Goal: Task Accomplishment & Management: Manage account settings

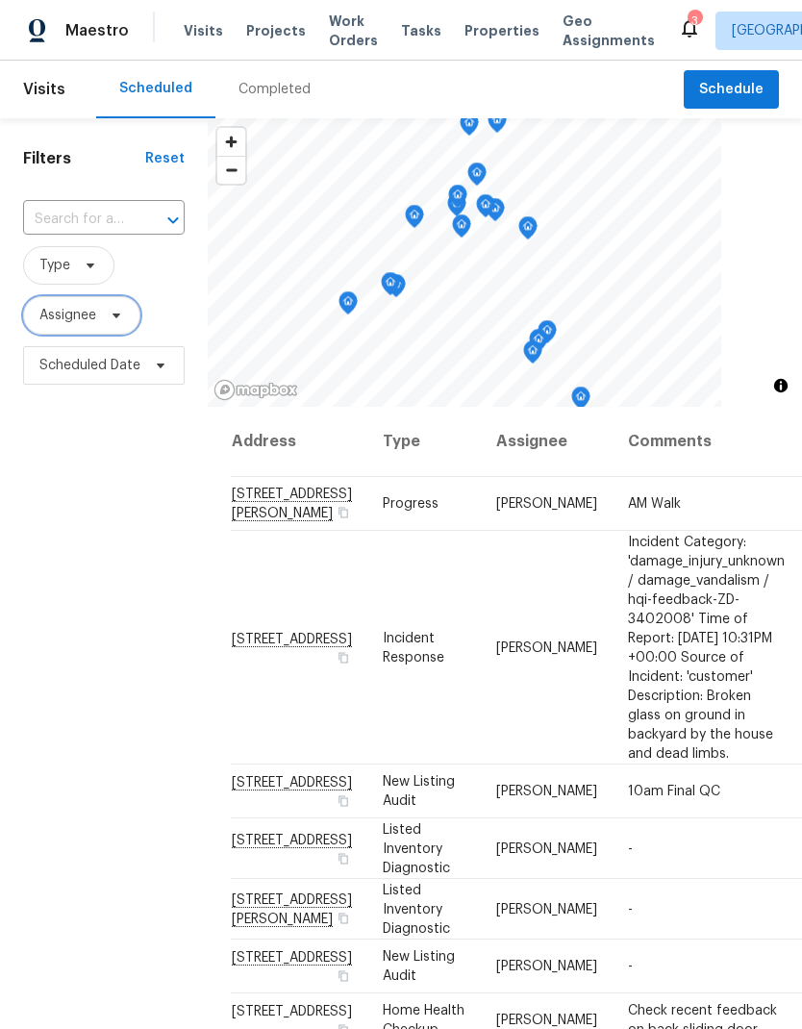
click at [89, 314] on span "Assignee" at bounding box center [67, 315] width 57 height 19
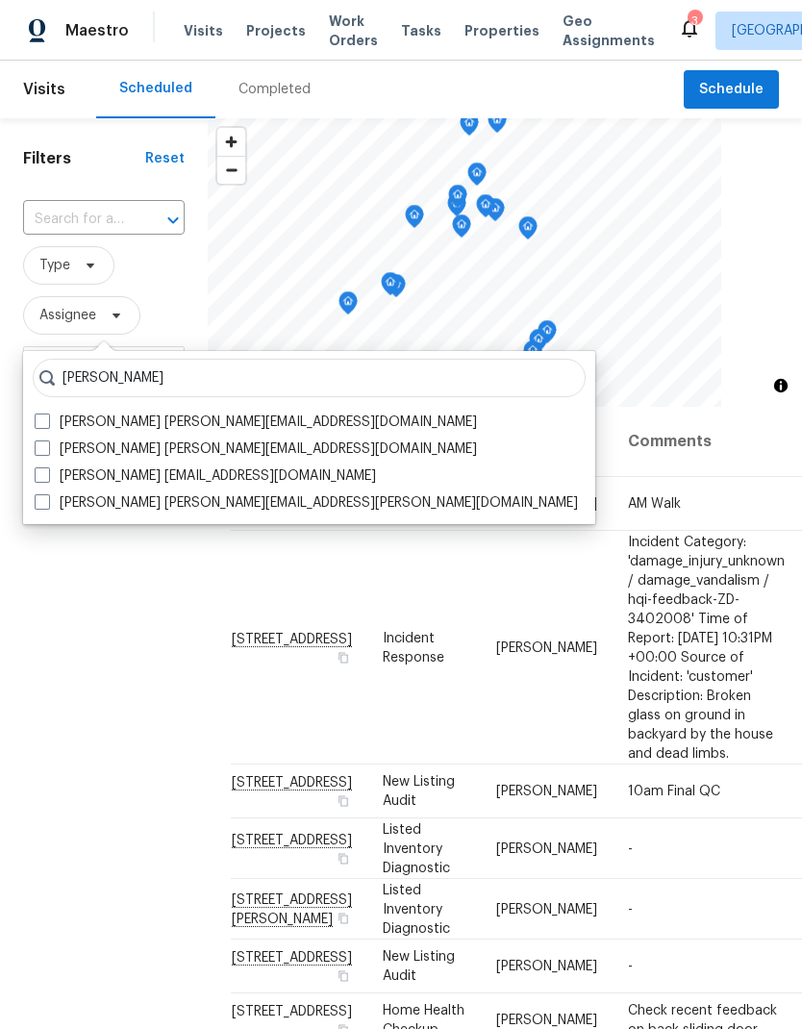
type input "Maria za"
click at [45, 451] on span at bounding box center [42, 448] width 15 height 15
click at [45, 451] on input "Maria Zakharnitskaia maria.zakharnitskaia@opendoor.com" at bounding box center [41, 446] width 13 height 13
checkbox input "true"
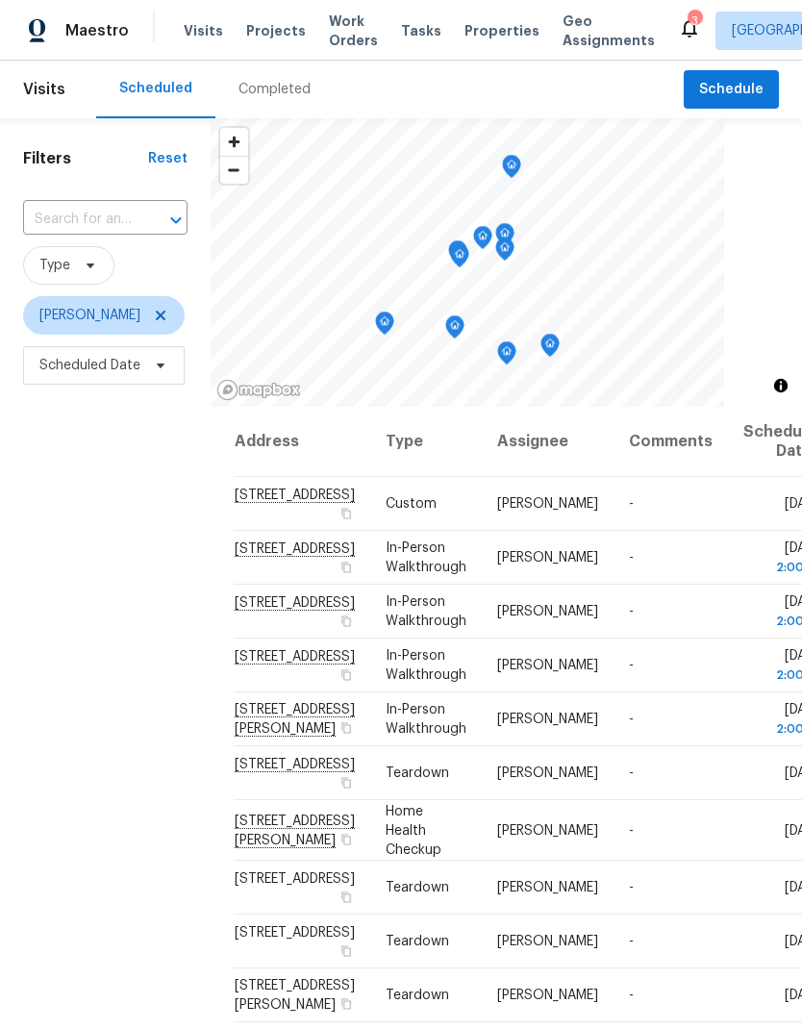
scroll to position [134, 0]
click at [103, 577] on div "Filters Reset ​ Type Maria Zakharnitskaia Scheduled Date" at bounding box center [105, 674] width 211 height 1112
click at [168, 317] on icon at bounding box center [160, 315] width 15 height 15
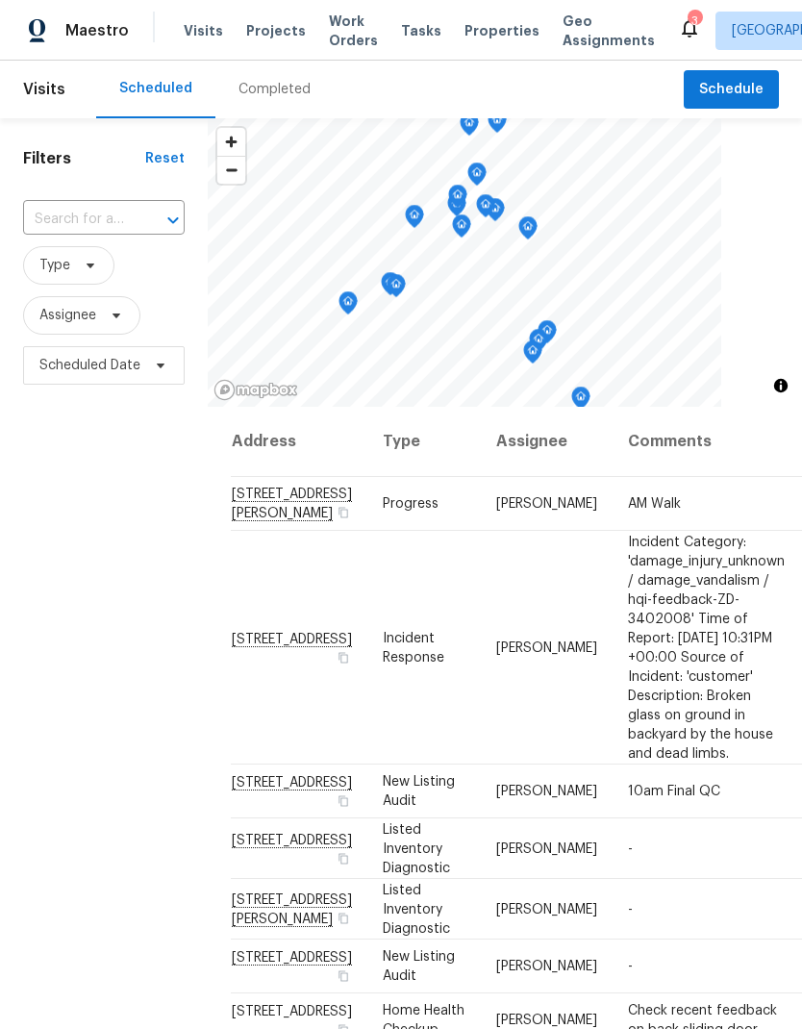
click at [265, 34] on span "Projects" at bounding box center [276, 30] width 60 height 19
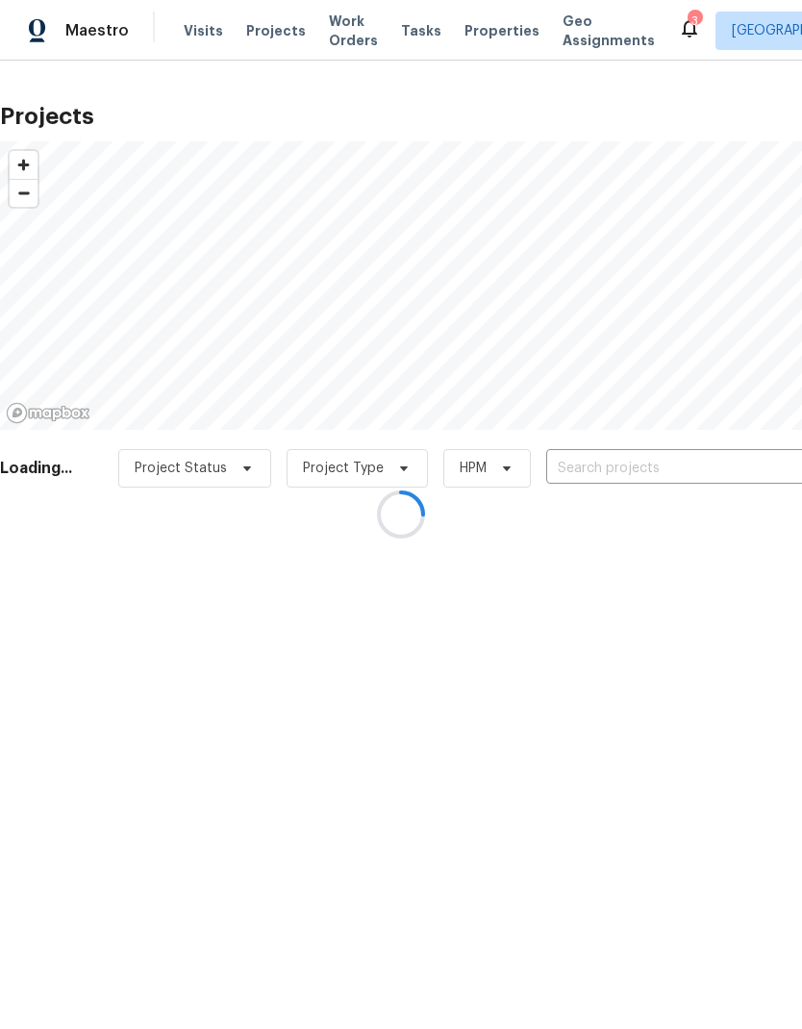
click at [700, 459] on div at bounding box center [401, 514] width 802 height 1029
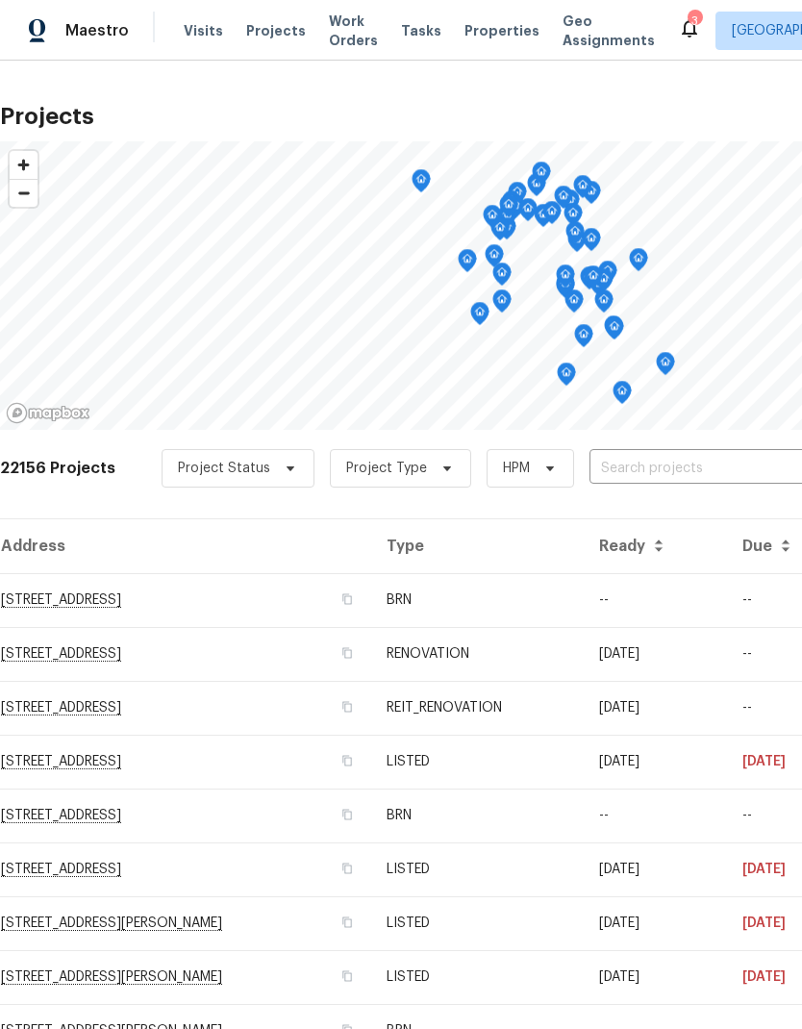
click at [683, 466] on input "text" at bounding box center [700, 469] width 220 height 30
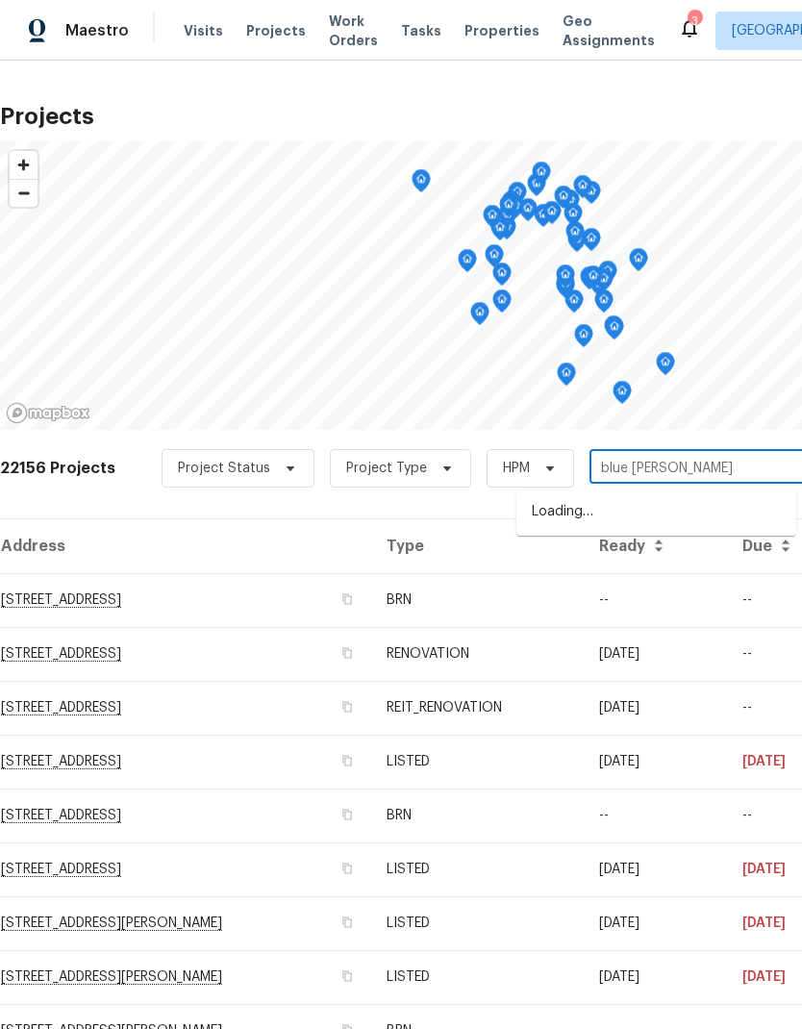
type input "blue holly"
click at [589, 503] on li "28514 Blue Holly Ln, Katy, TX 77494" at bounding box center [657, 512] width 280 height 32
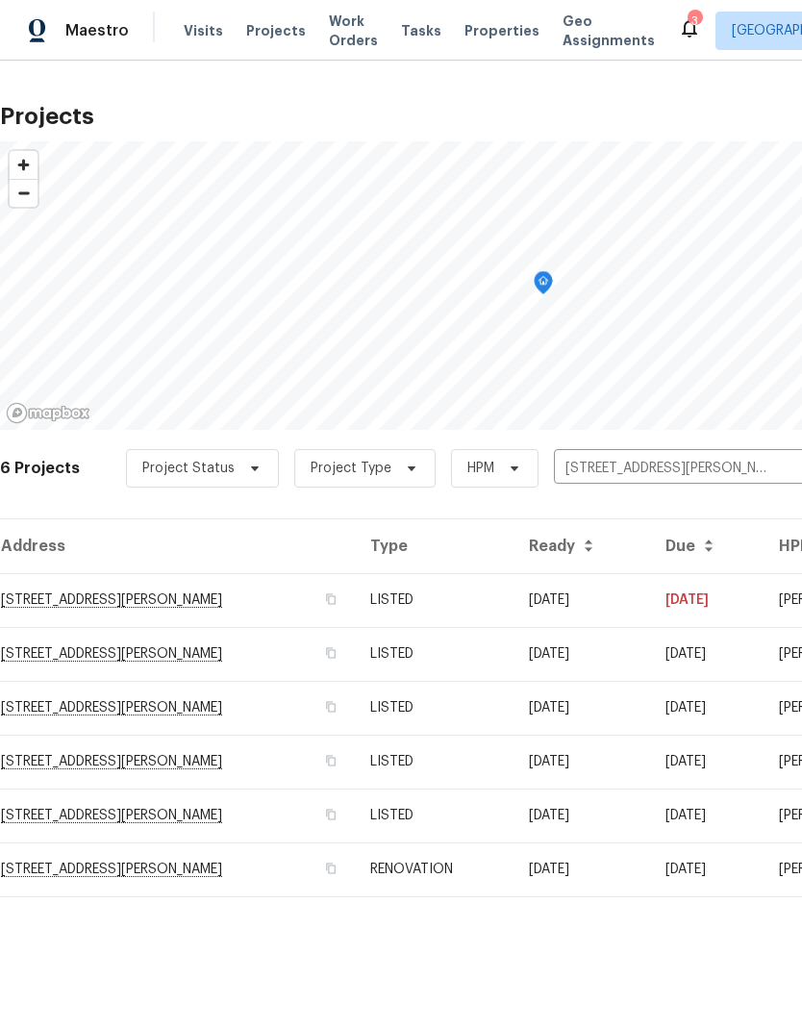
click at [49, 601] on td "28514 Blue Holly Ln, Katy, TX 77494" at bounding box center [177, 600] width 355 height 54
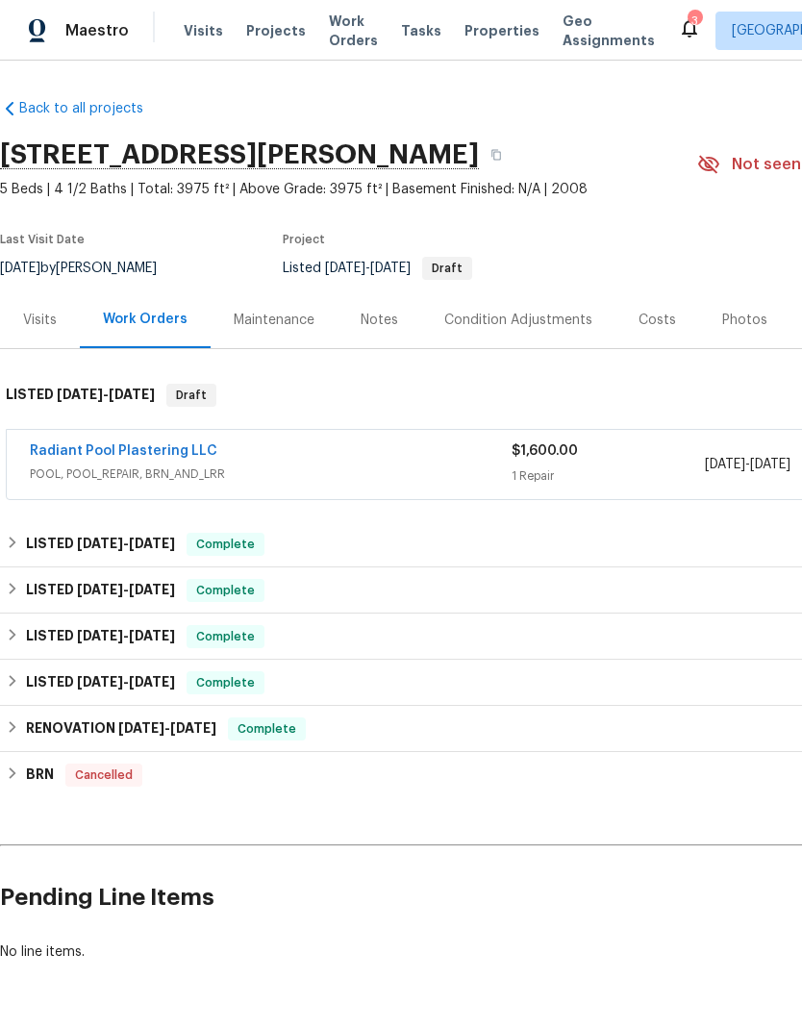
click at [55, 452] on link "Radiant Pool Plastering LLC" at bounding box center [124, 450] width 188 height 13
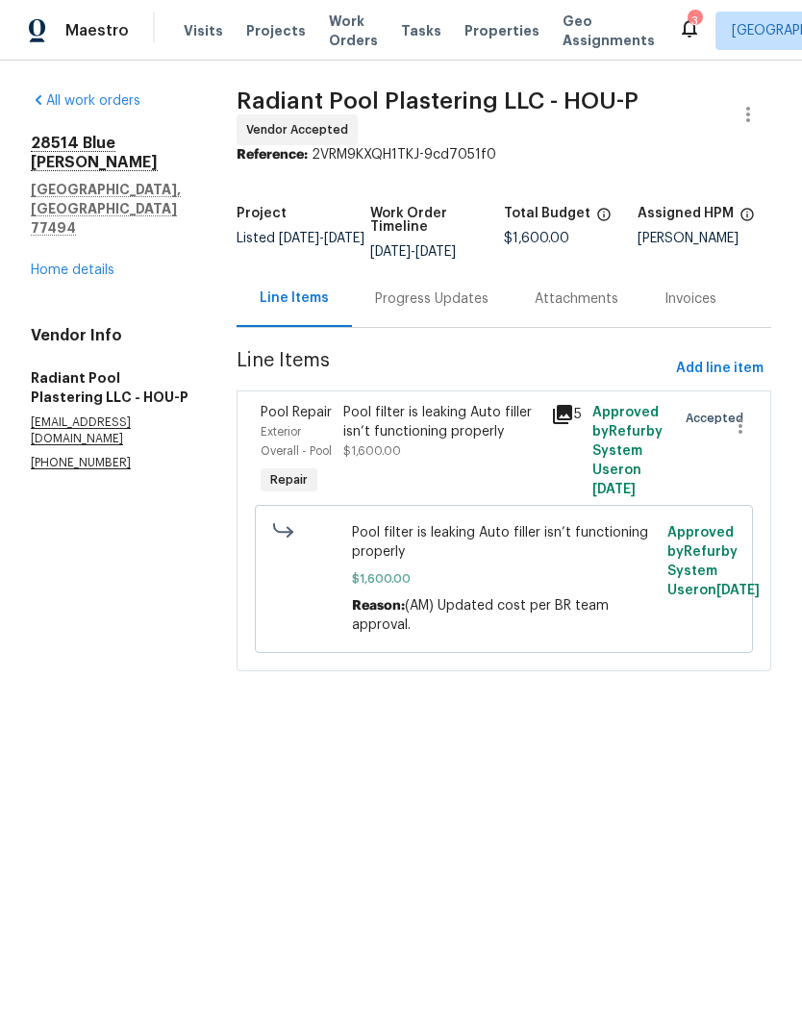
click at [482, 309] on div "Progress Updates" at bounding box center [432, 299] width 114 height 19
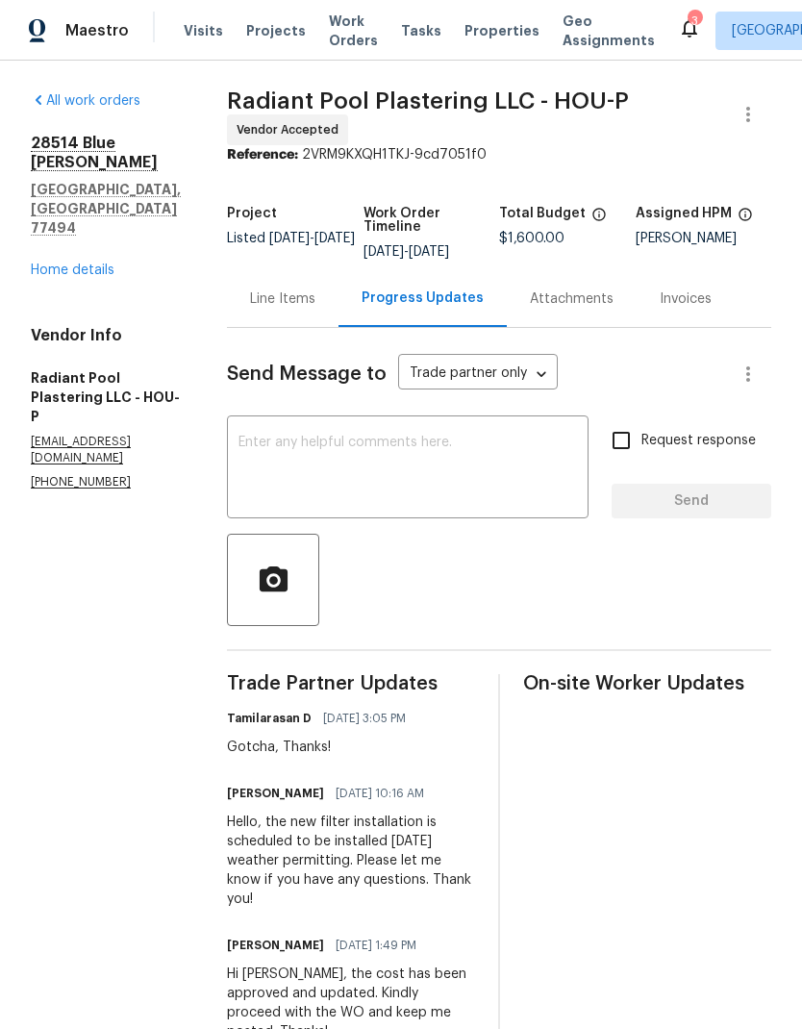
click at [316, 309] on div "Line Items" at bounding box center [282, 299] width 65 height 19
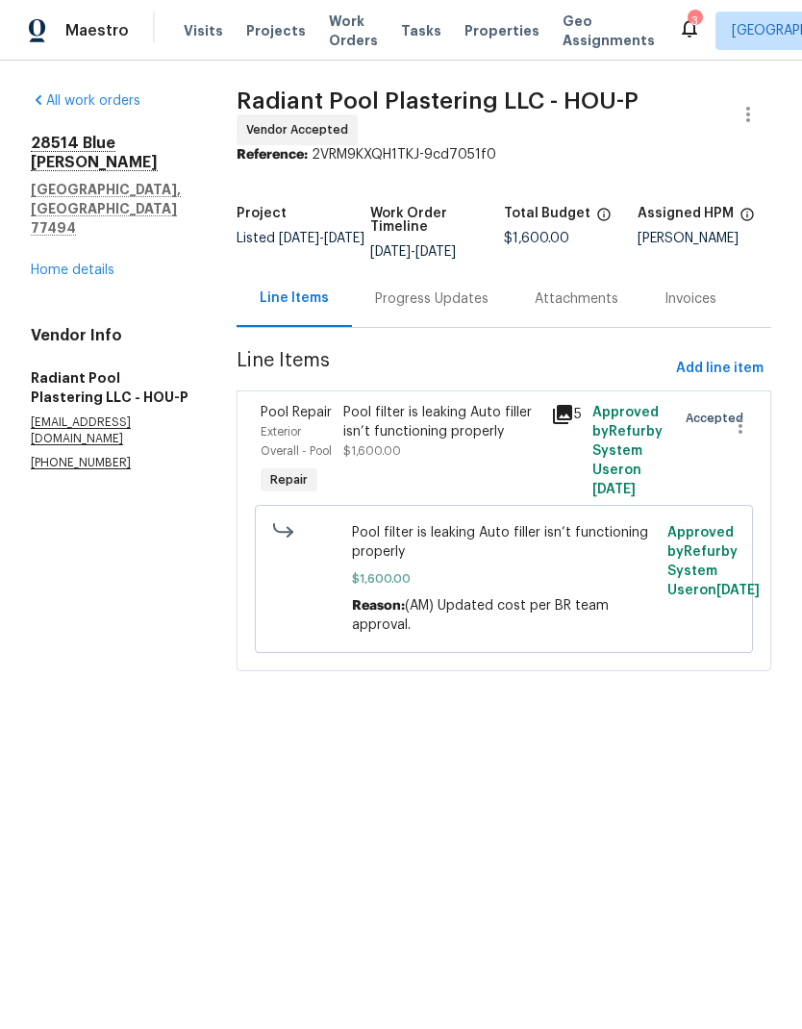
click at [565, 424] on icon at bounding box center [562, 414] width 19 height 19
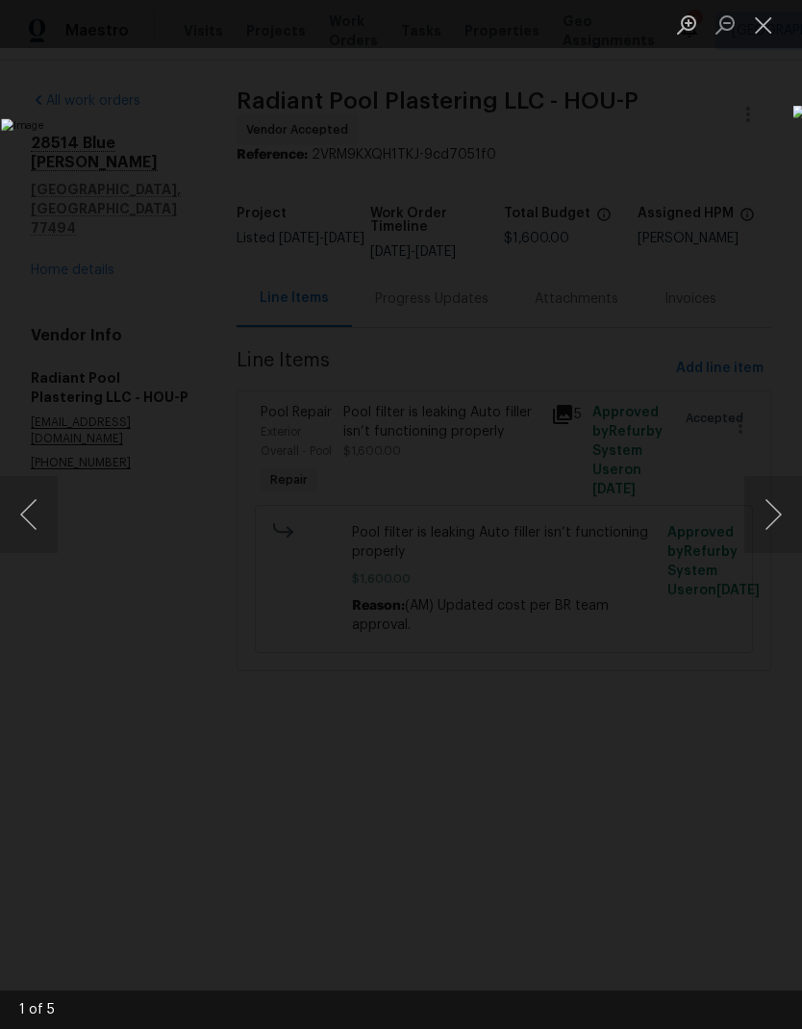
click at [774, 521] on button "Next image" at bounding box center [774, 514] width 58 height 77
click at [777, 522] on button "Next image" at bounding box center [774, 514] width 58 height 77
click at [773, 531] on button "Next image" at bounding box center [774, 514] width 58 height 77
click at [780, 525] on button "Next image" at bounding box center [774, 514] width 58 height 77
click at [765, 538] on button "Next image" at bounding box center [774, 514] width 58 height 77
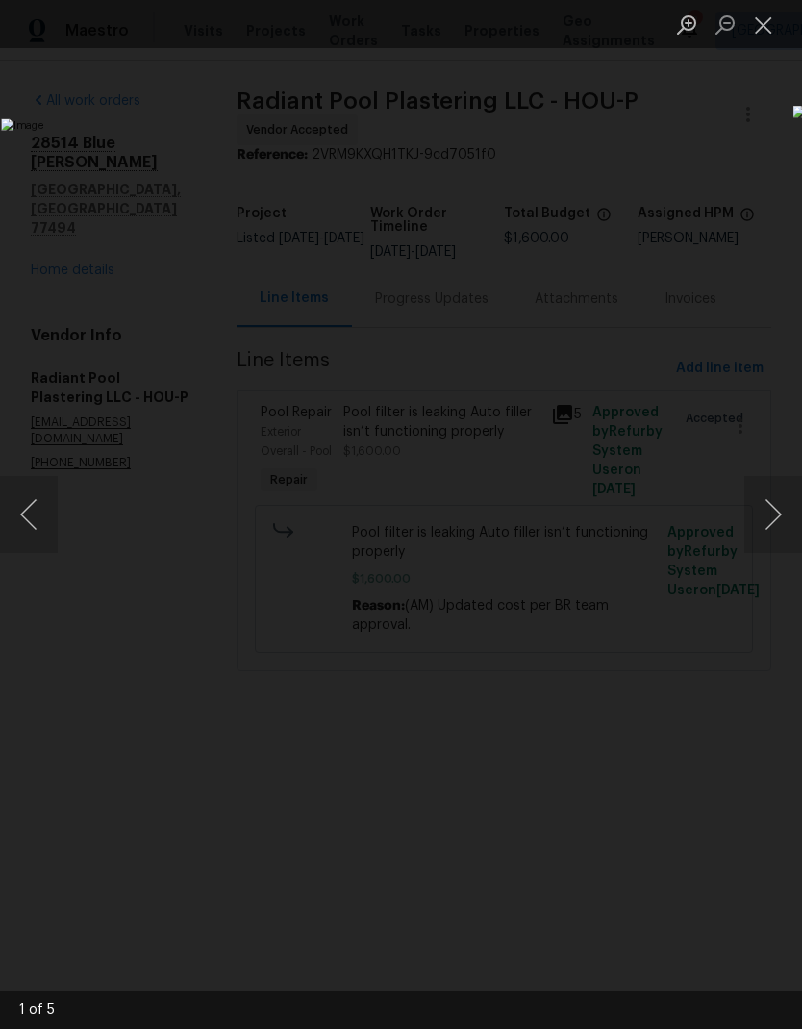
click at [765, 20] on button "Close lightbox" at bounding box center [764, 25] width 38 height 34
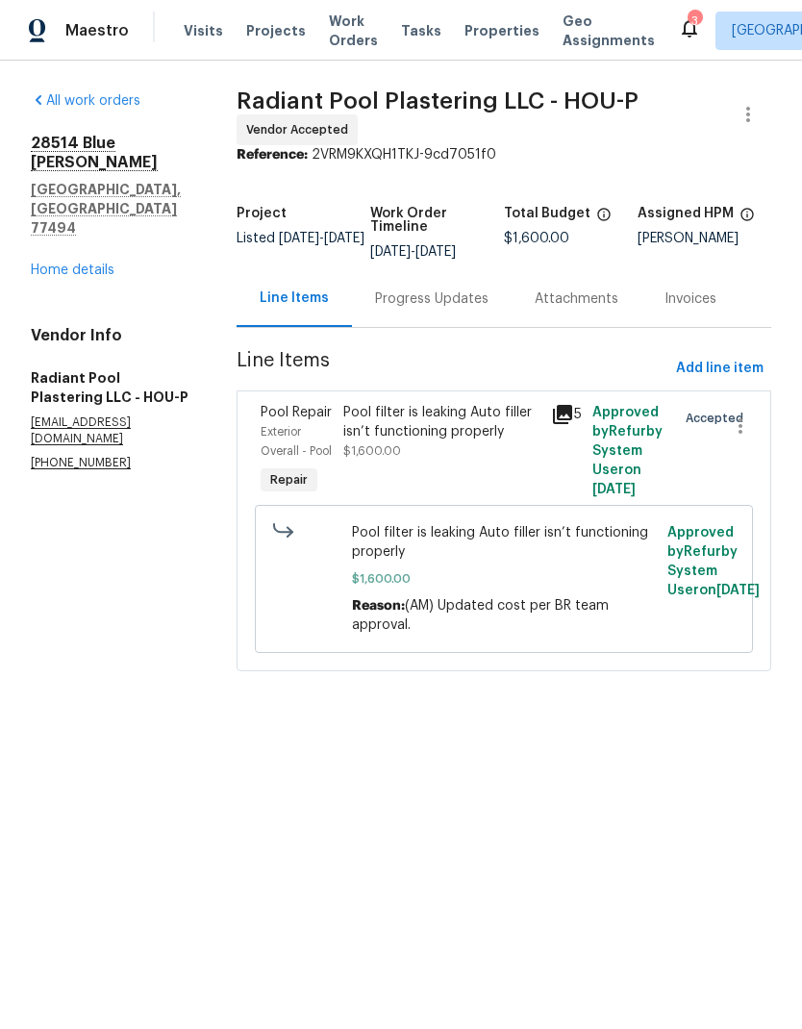
click at [682, 33] on icon at bounding box center [689, 28] width 15 height 19
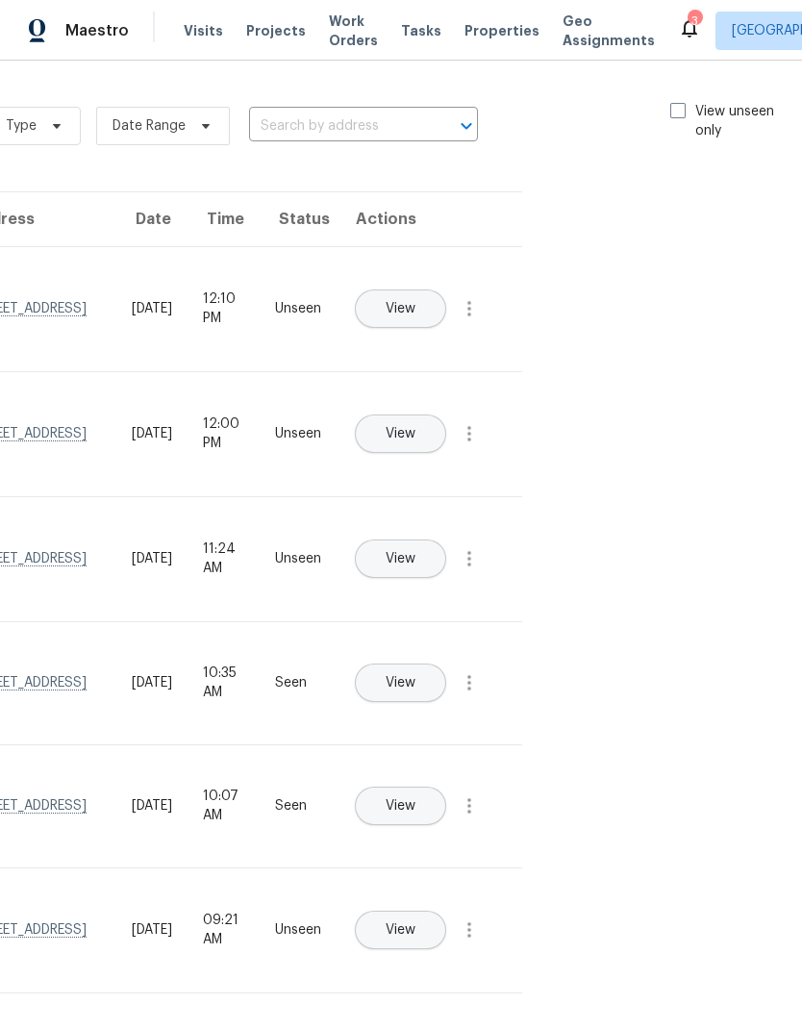
scroll to position [0, 216]
click at [683, 113] on span at bounding box center [680, 110] width 15 height 15
click at [683, 113] on input "View unseen only" at bounding box center [679, 108] width 13 height 13
checkbox input "true"
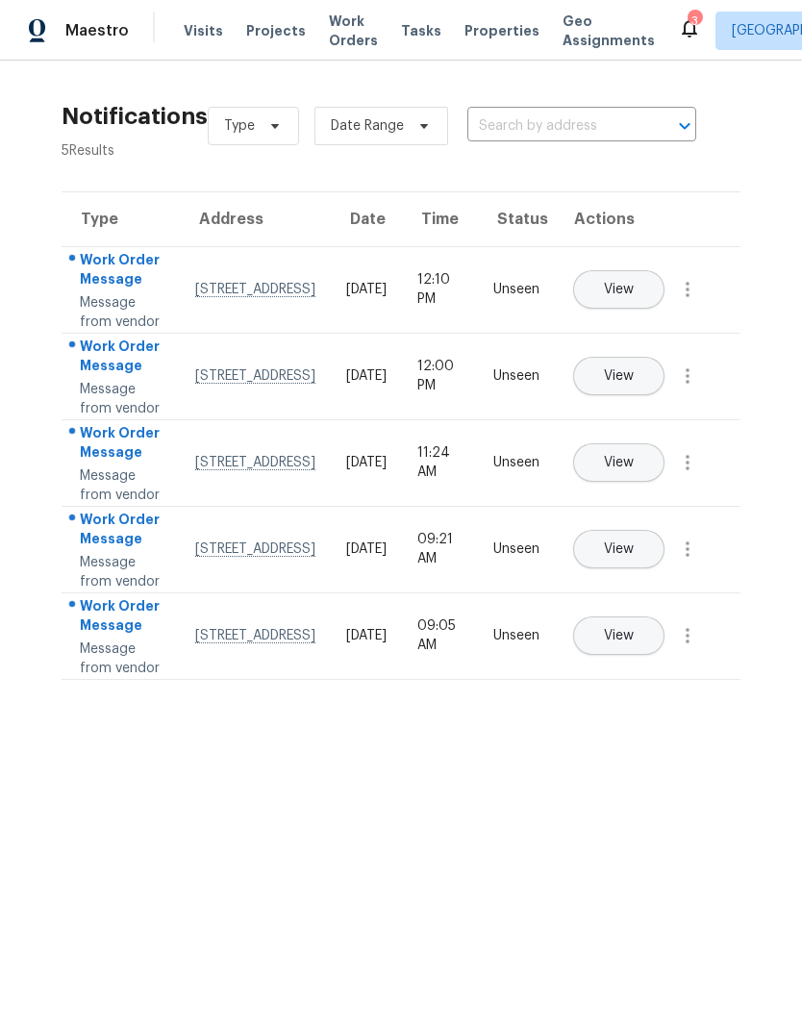
scroll to position [0, 0]
click at [690, 647] on icon "button" at bounding box center [687, 635] width 23 height 23
click at [622, 829] on div "Mark Seen" at bounding box center [578, 832] width 150 height 19
click at [695, 561] on icon "button" at bounding box center [687, 549] width 23 height 23
click at [623, 701] on div "Mark Seen" at bounding box center [578, 707] width 150 height 19
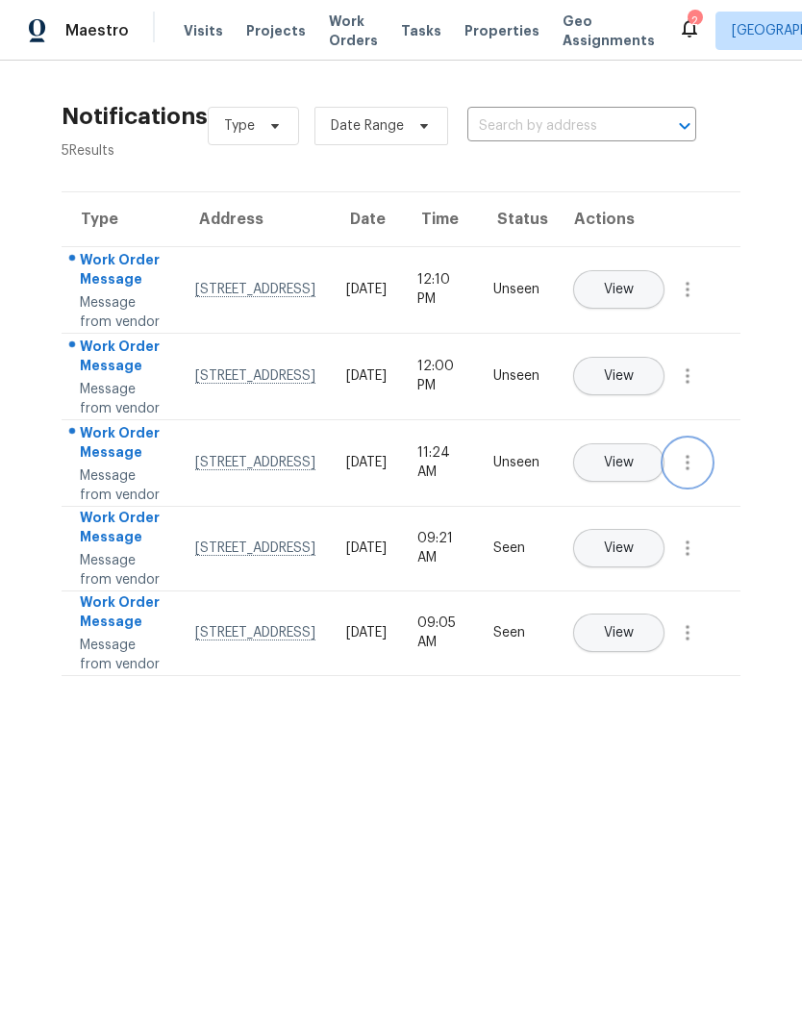
click at [697, 474] on icon "button" at bounding box center [687, 462] width 23 height 23
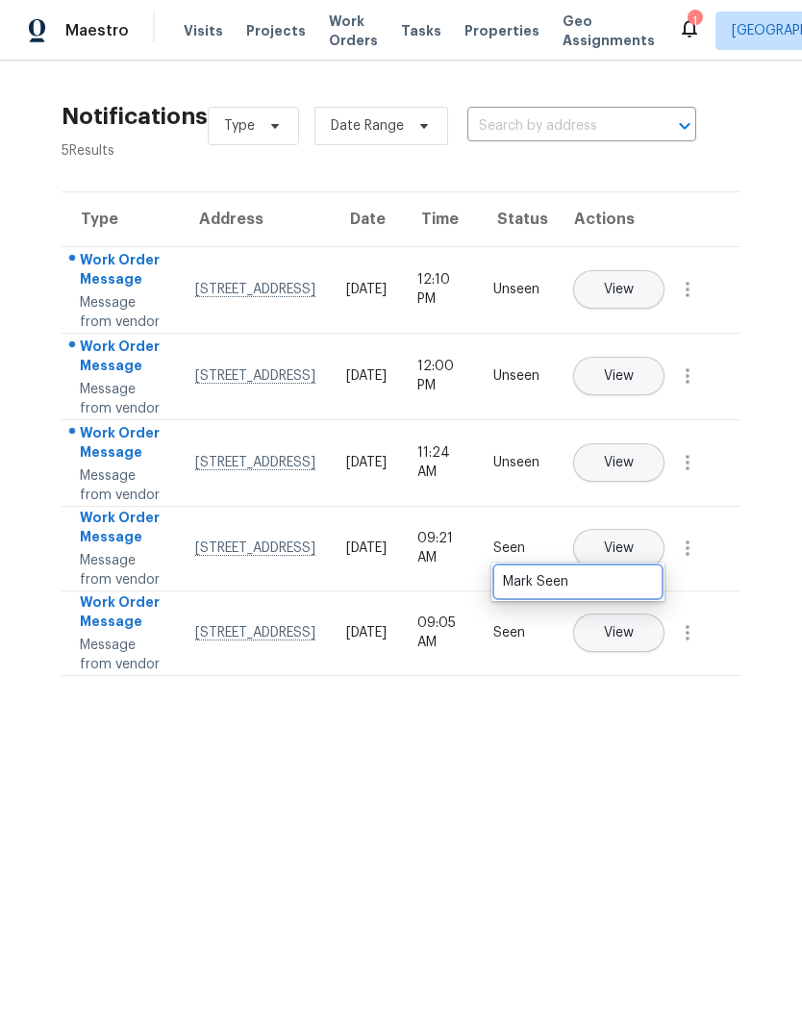
click at [622, 583] on div "Mark Seen" at bounding box center [578, 581] width 150 height 19
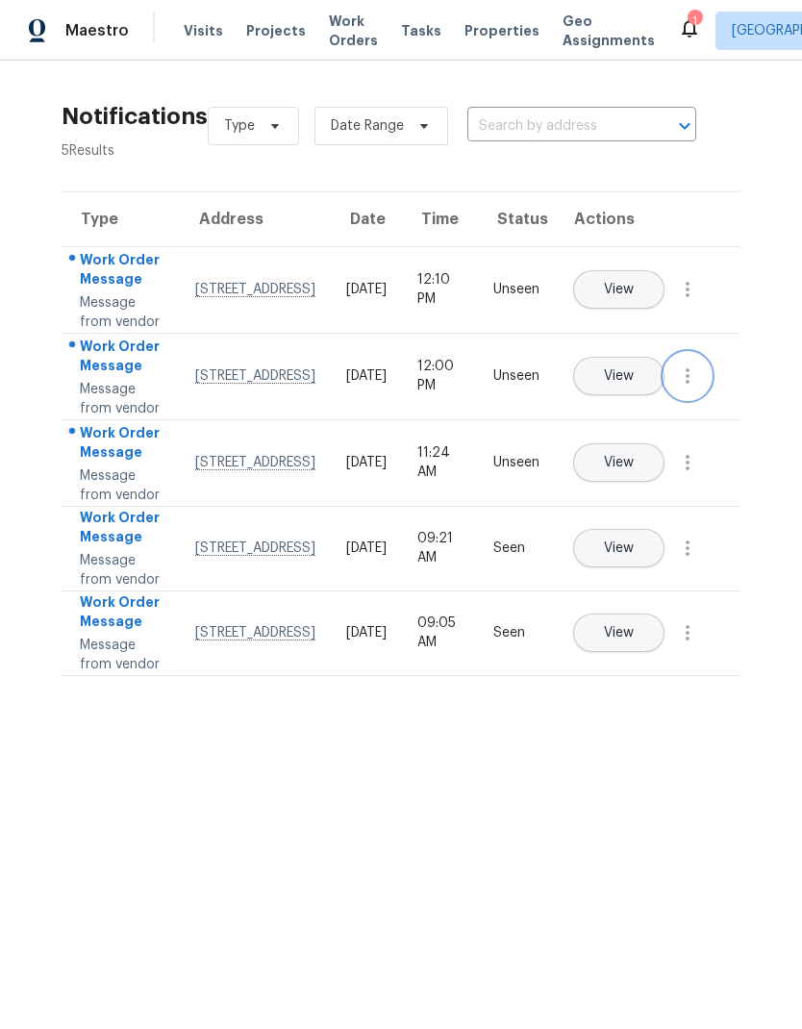
click at [700, 399] on button "button" at bounding box center [688, 376] width 46 height 46
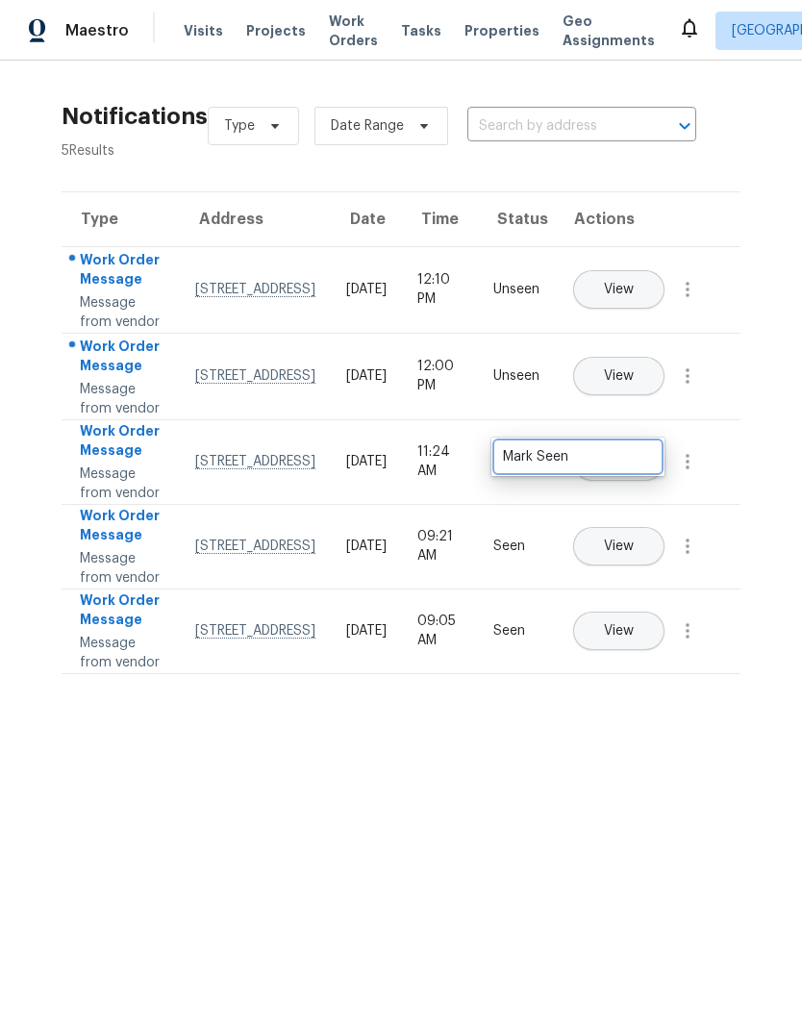
click at [621, 444] on link "Mark Seen" at bounding box center [578, 457] width 164 height 29
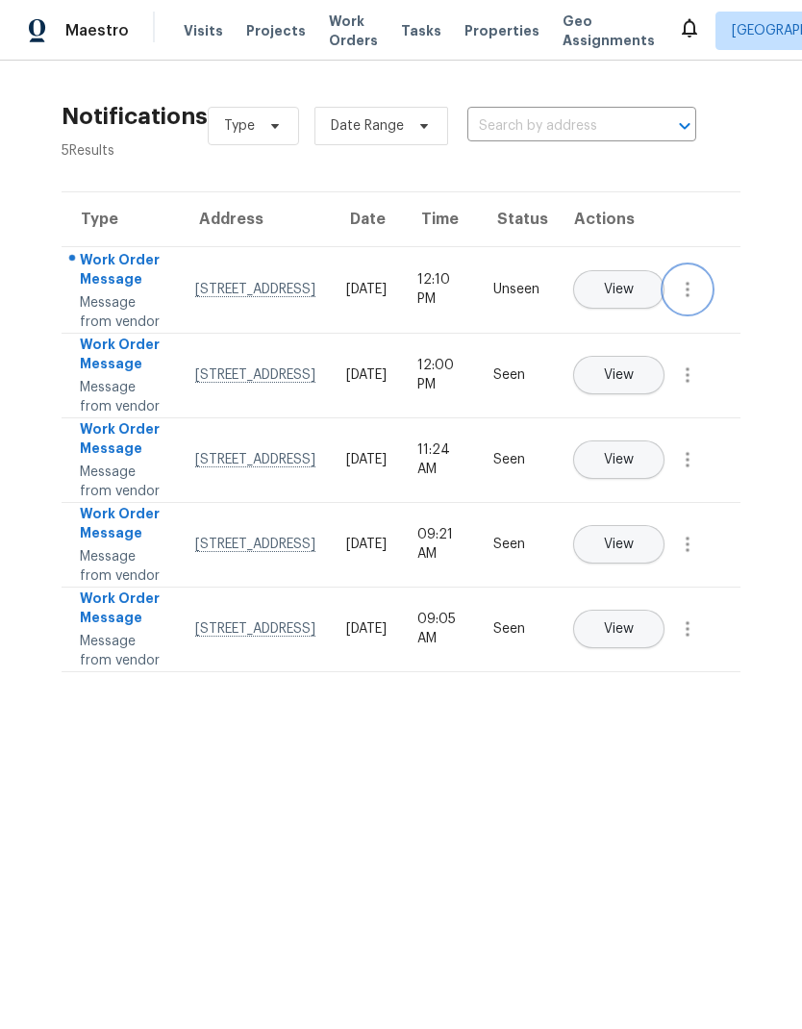
click at [693, 301] on icon "button" at bounding box center [687, 289] width 23 height 23
click at [623, 337] on div "Mark Seen" at bounding box center [578, 331] width 150 height 19
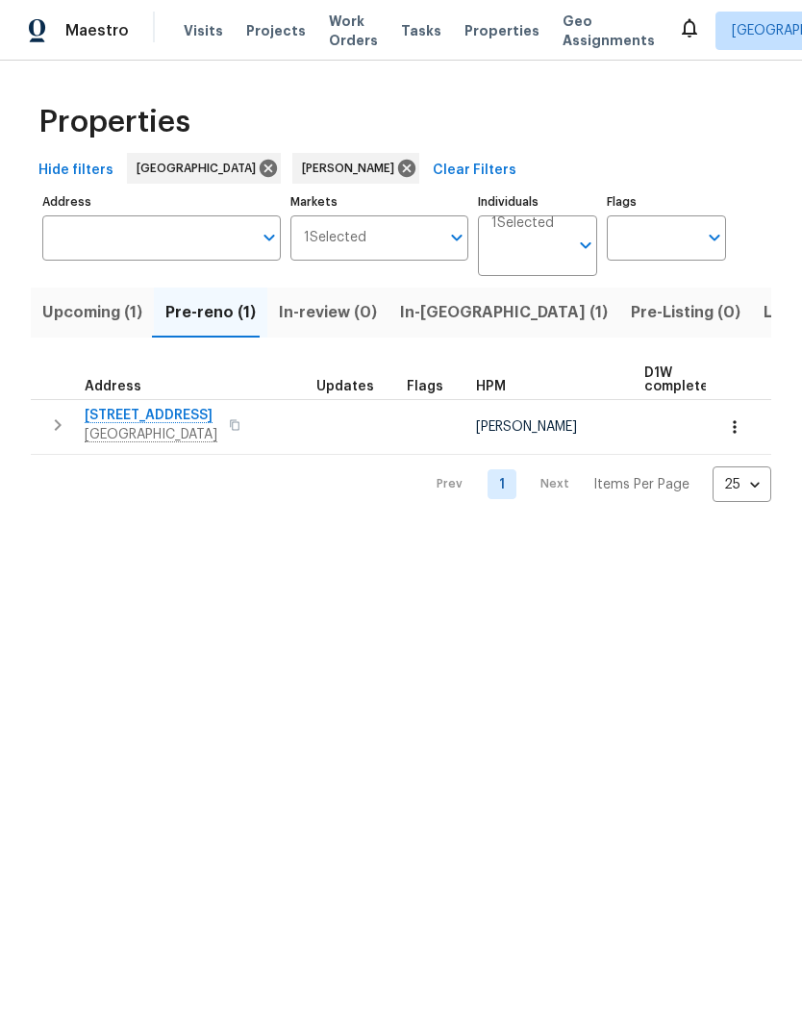
click at [177, 426] on span "[GEOGRAPHIC_DATA]" at bounding box center [151, 434] width 133 height 19
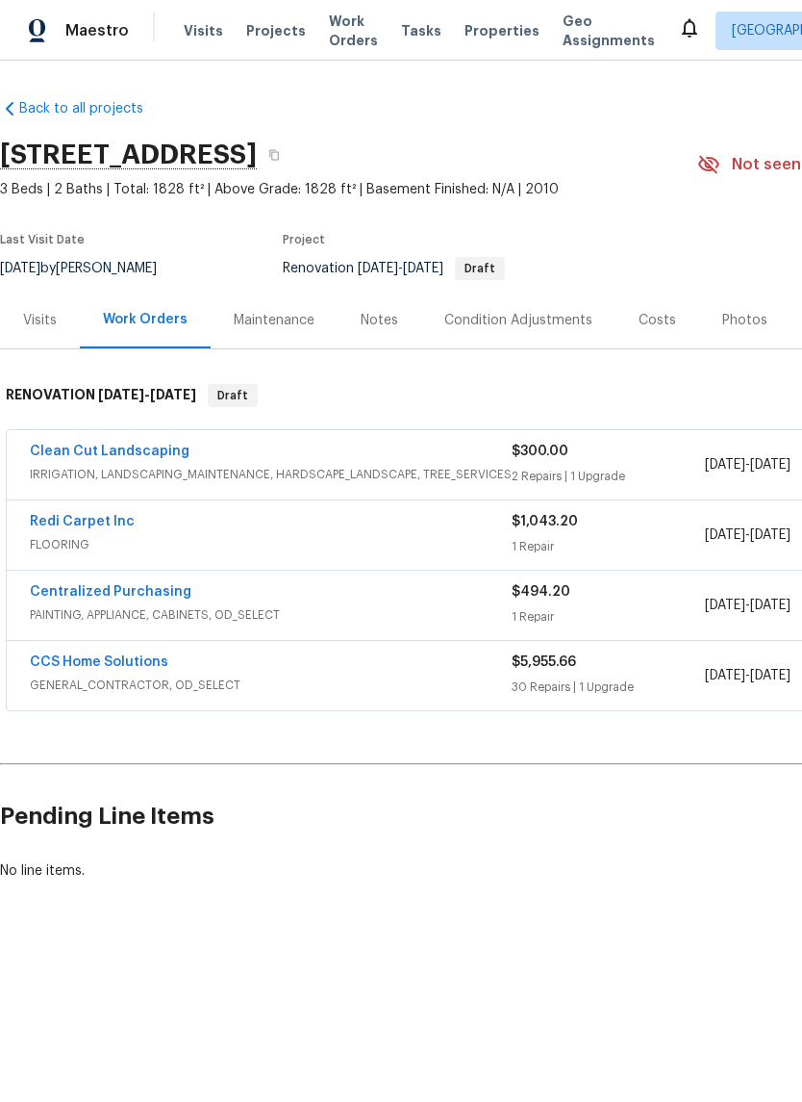
click at [73, 662] on link "CCS Home Solutions" at bounding box center [99, 661] width 139 height 13
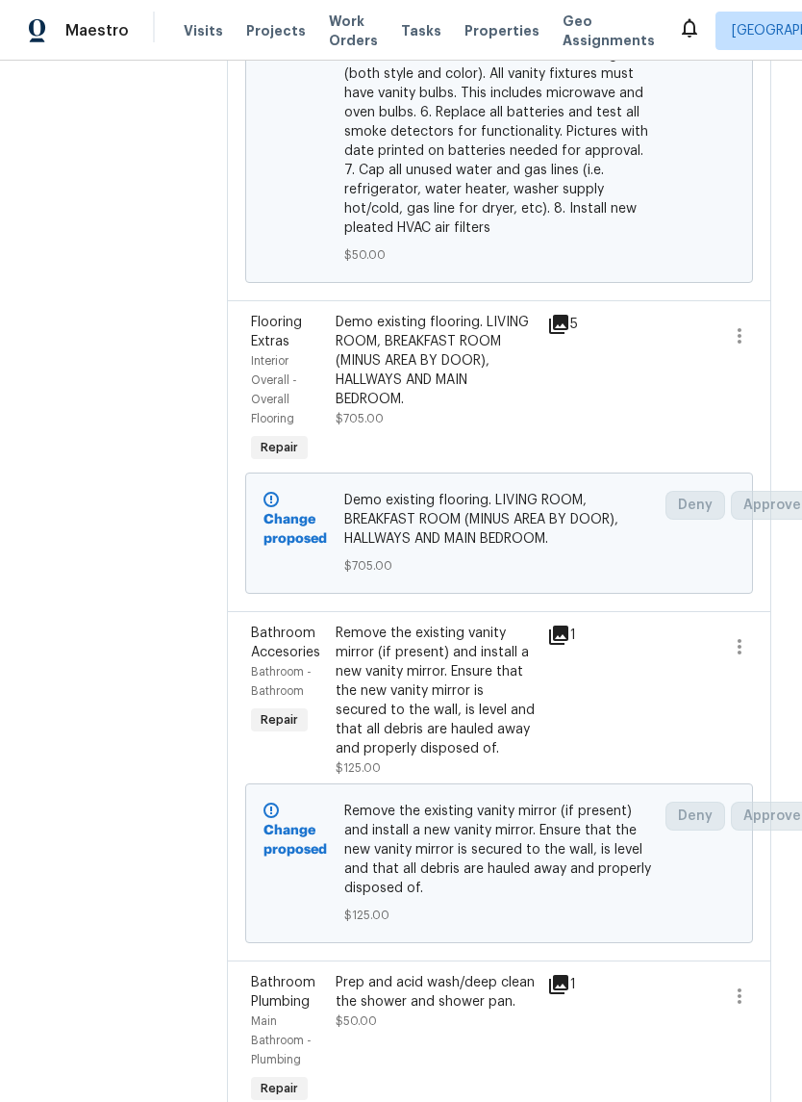
scroll to position [5760, 0]
click at [481, 402] on div "Demo existing flooring. LIVING ROOM, BREAKFAST ROOM (MINUS AREA BY DOOR), HALLW…" at bounding box center [436, 362] width 200 height 96
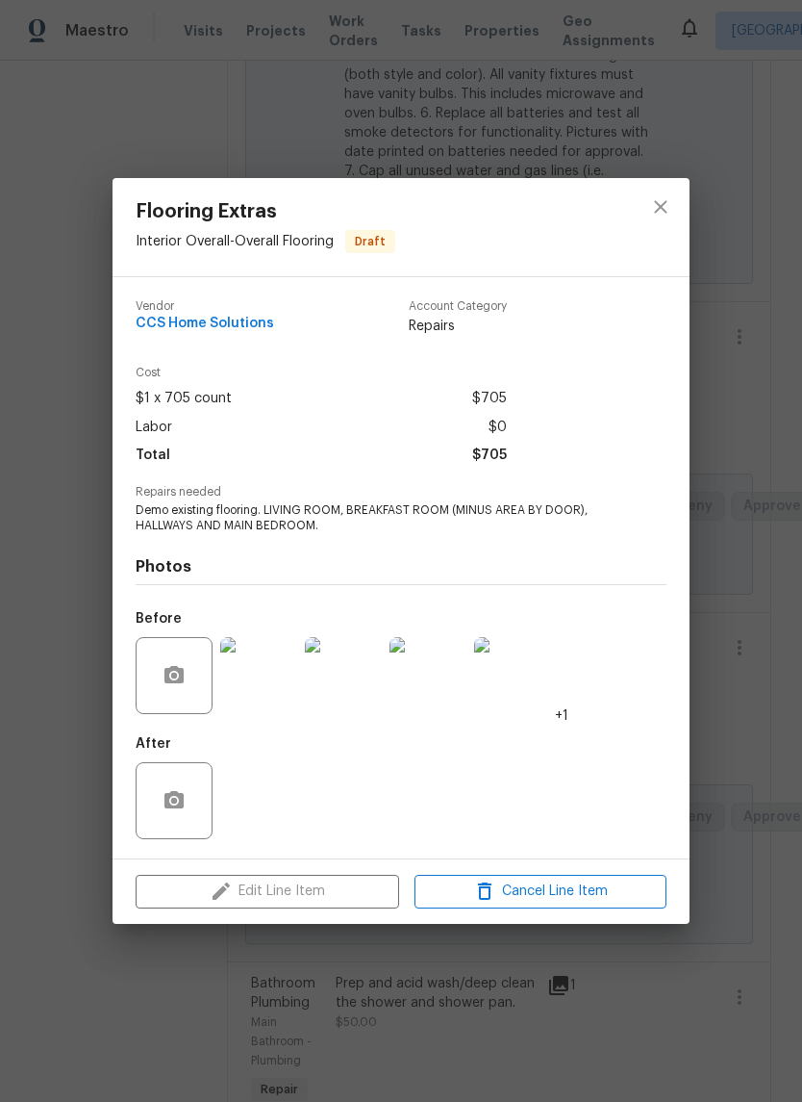
click at [247, 701] on img at bounding box center [258, 675] width 77 height 77
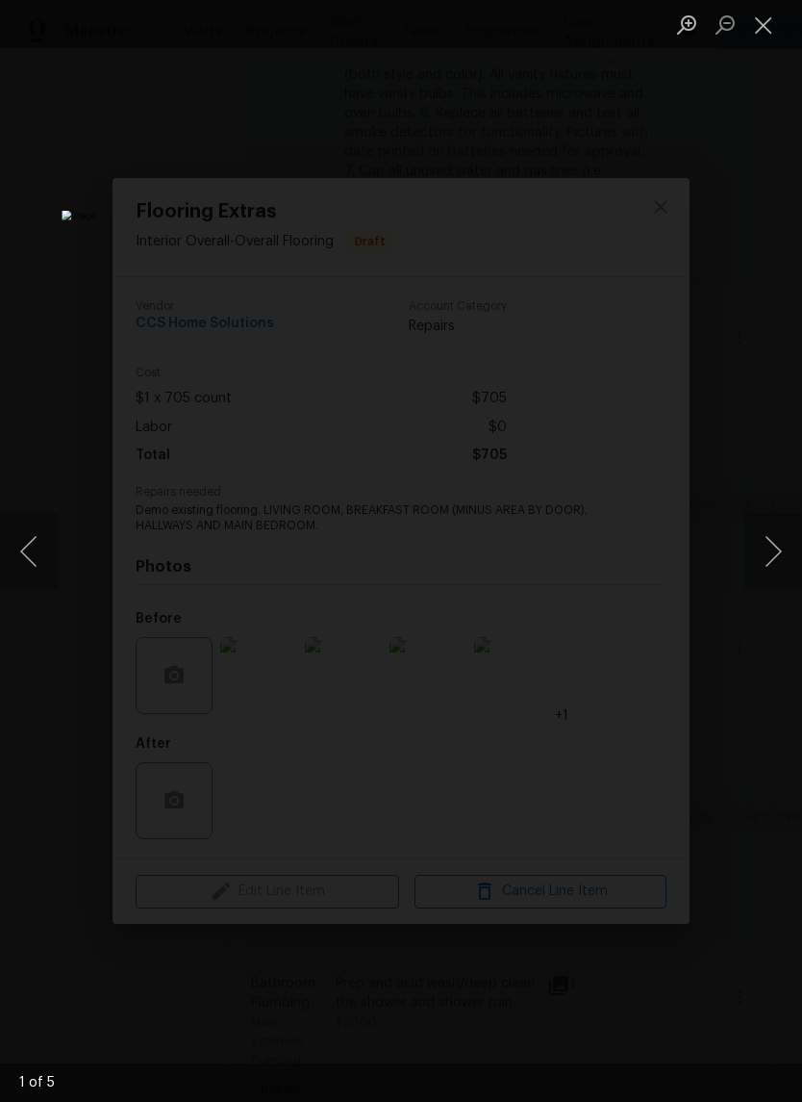
click at [781, 546] on button "Next image" at bounding box center [774, 551] width 58 height 77
click at [777, 549] on button "Next image" at bounding box center [774, 551] width 58 height 77
click at [775, 550] on button "Next image" at bounding box center [774, 551] width 58 height 77
click at [772, 546] on button "Next image" at bounding box center [774, 551] width 58 height 77
click at [774, 553] on button "Next image" at bounding box center [774, 551] width 58 height 77
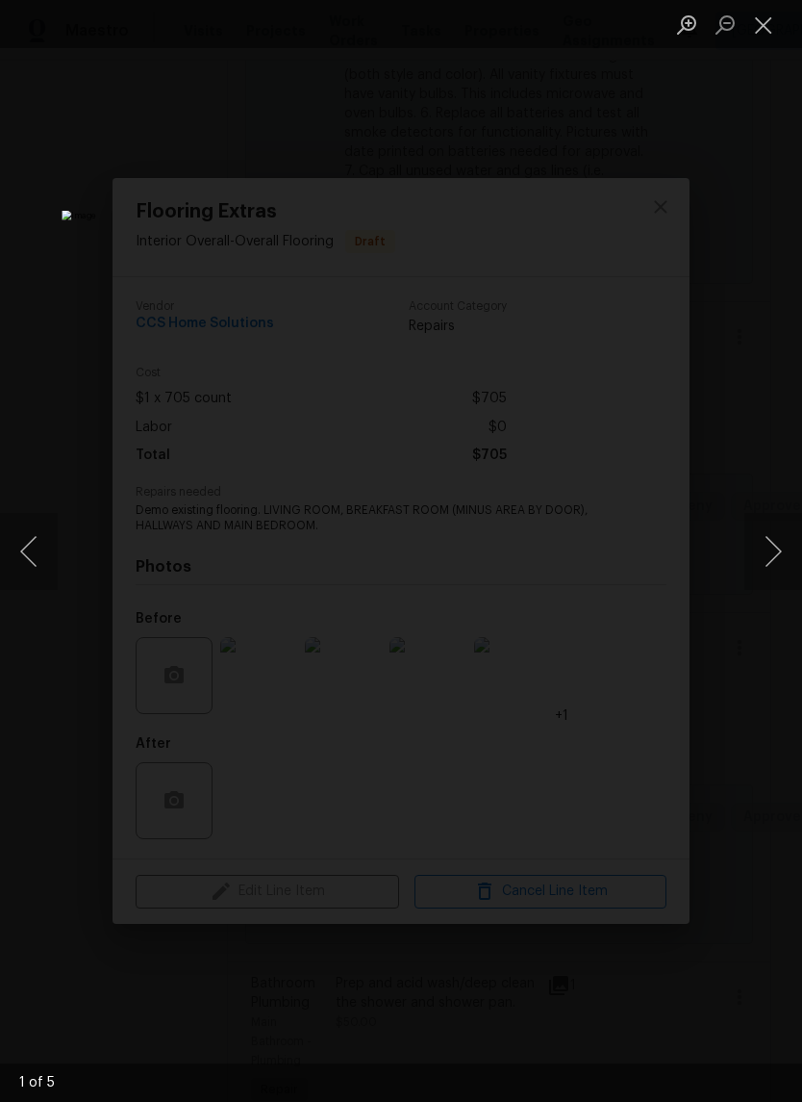
click at [759, 26] on button "Close lightbox" at bounding box center [764, 25] width 38 height 34
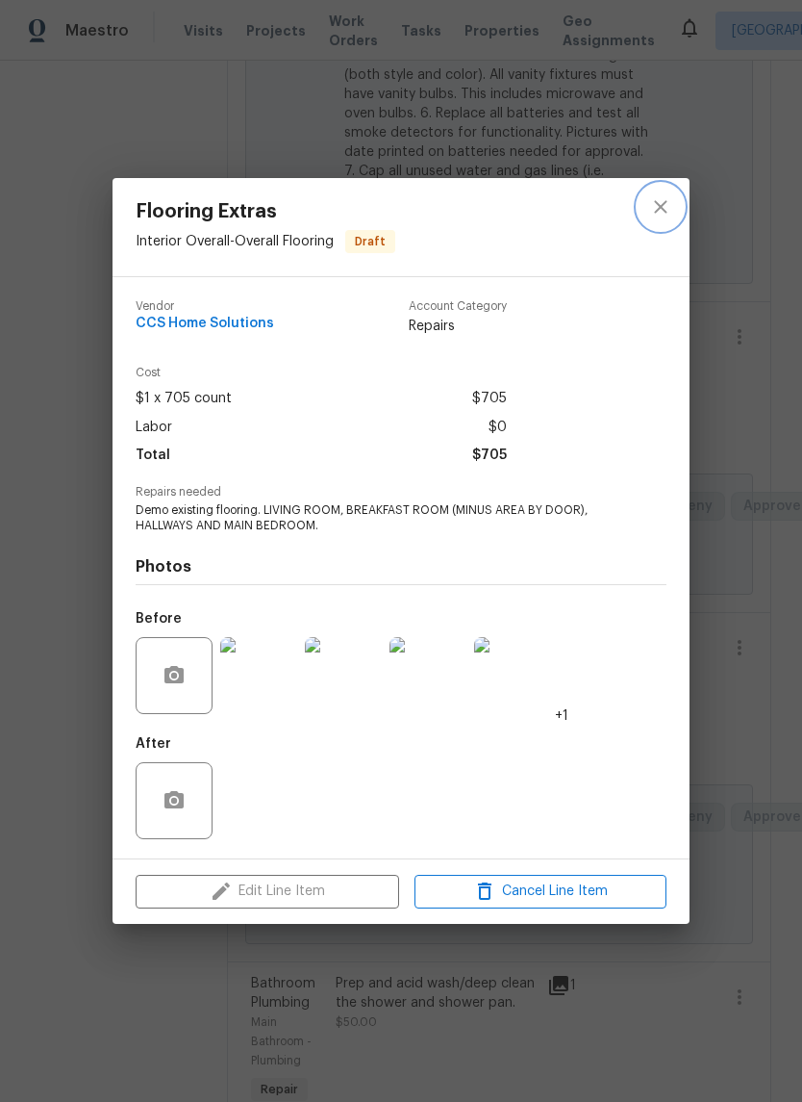
click at [658, 217] on button "close" at bounding box center [661, 207] width 46 height 46
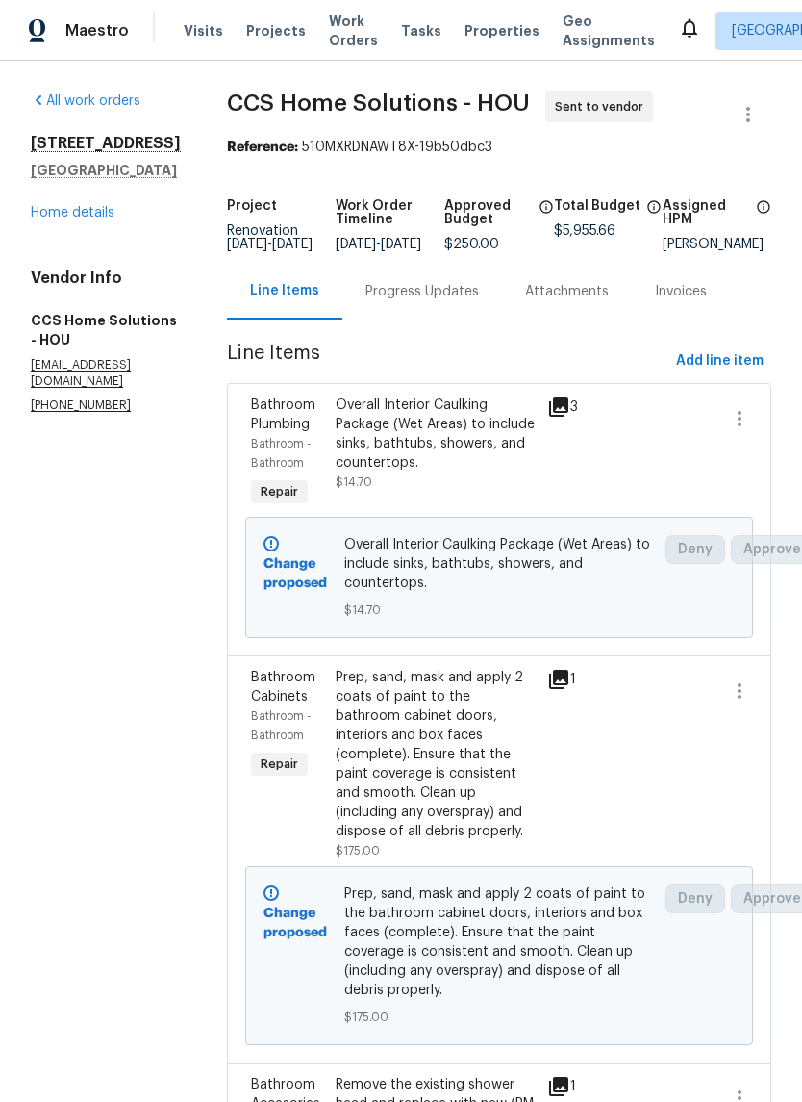
scroll to position [0, 0]
click at [97, 190] on div "21735 Sierra Long Dr Richmond, TX 77407 Home details" at bounding box center [106, 178] width 150 height 89
click at [92, 201] on div "21735 Sierra Long Dr Richmond, TX 77407 Home details" at bounding box center [106, 178] width 150 height 89
click at [98, 214] on link "Home details" at bounding box center [73, 212] width 84 height 13
